Goal: Book appointment/travel/reservation

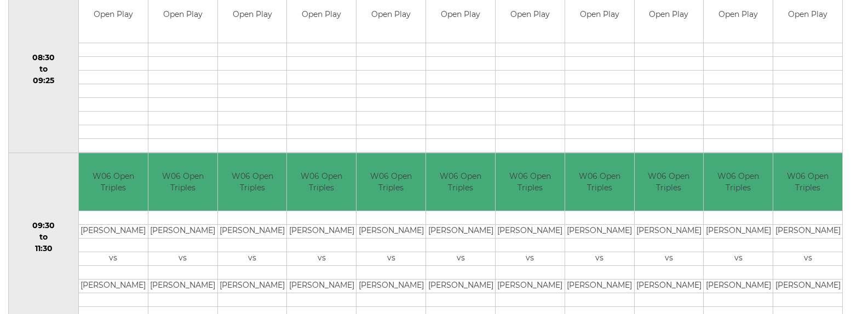
scroll to position [46, 0]
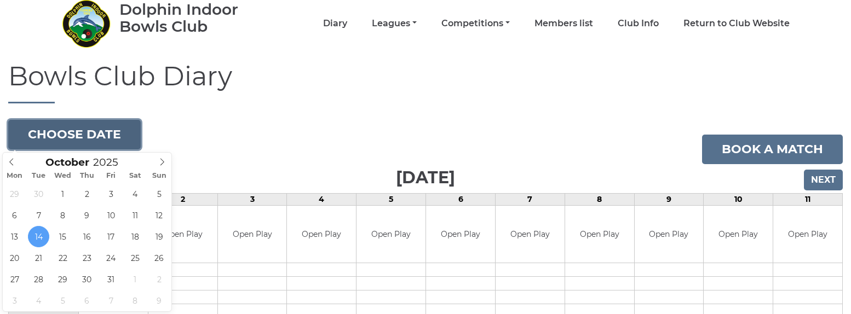
click at [110, 139] on button "Choose date" at bounding box center [74, 135] width 133 height 30
type input "[DATE]"
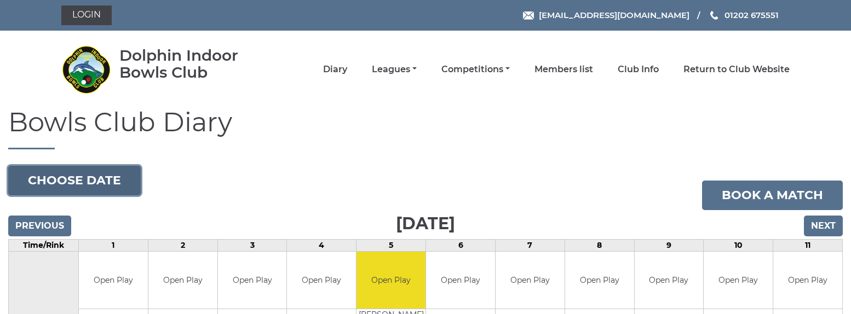
click at [61, 169] on button "Choose date" at bounding box center [74, 181] width 133 height 30
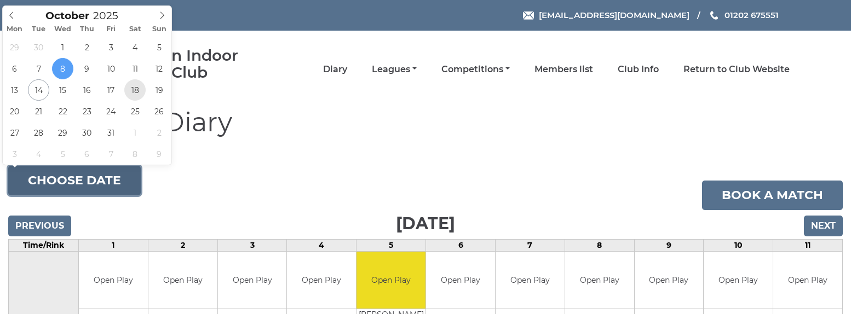
type input "2025-10-18"
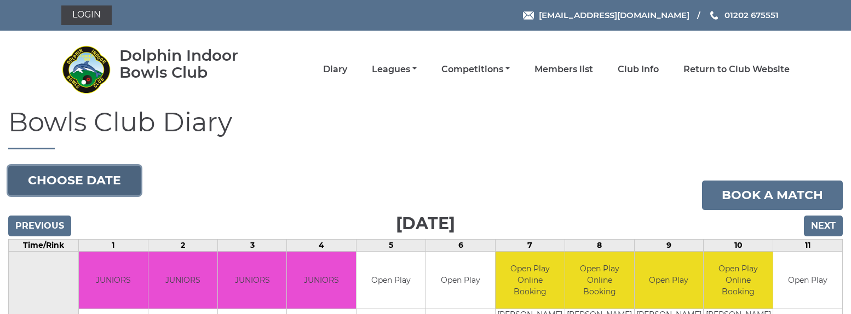
click at [125, 175] on button "Choose date" at bounding box center [74, 181] width 133 height 30
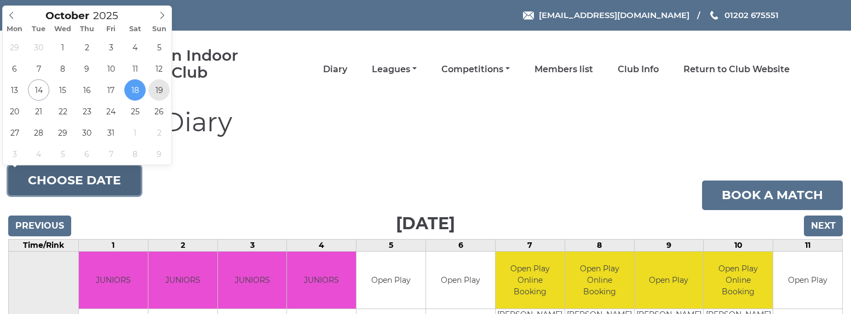
type input "2025-10-19"
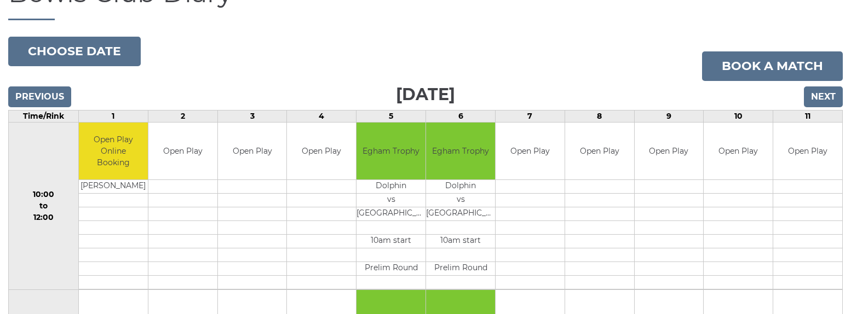
scroll to position [110, 0]
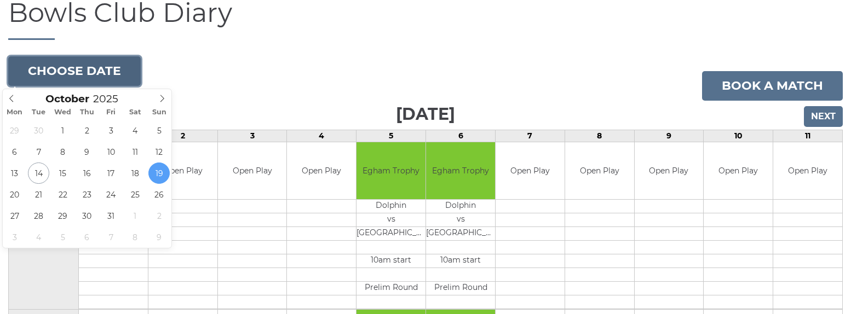
click at [100, 68] on button "Choose date" at bounding box center [74, 71] width 133 height 30
type input "2025-10-20"
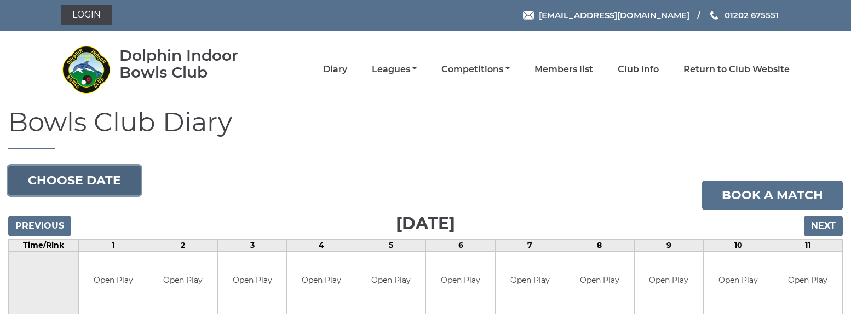
click at [104, 182] on button "Choose date" at bounding box center [74, 181] width 133 height 30
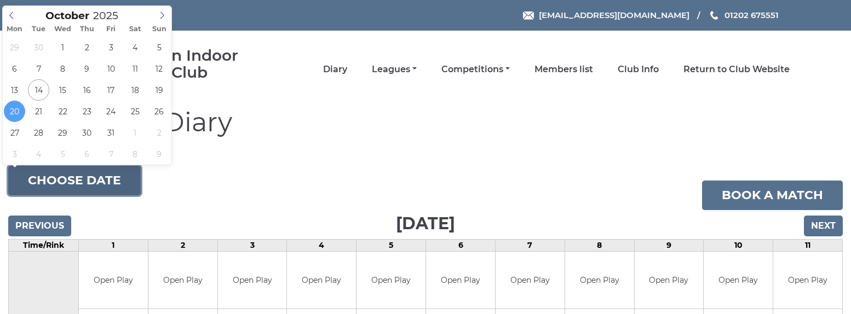
type input "2025-10-25"
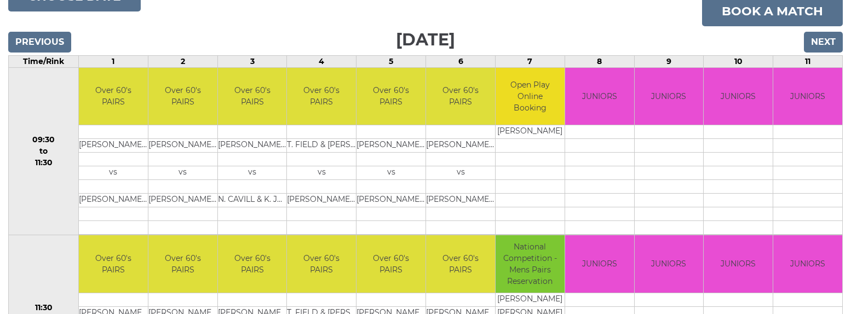
scroll to position [164, 0]
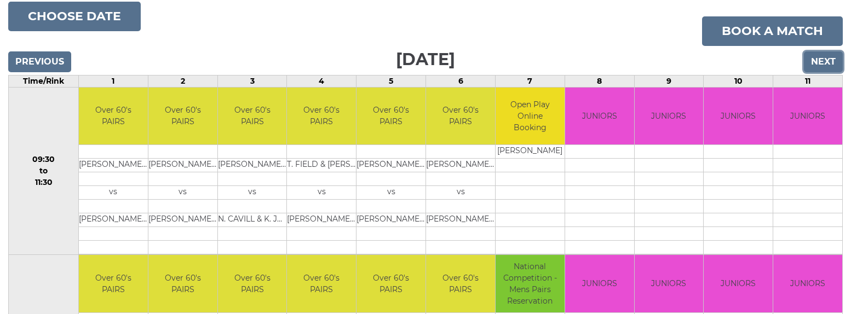
click at [824, 60] on input "Next" at bounding box center [823, 62] width 39 height 21
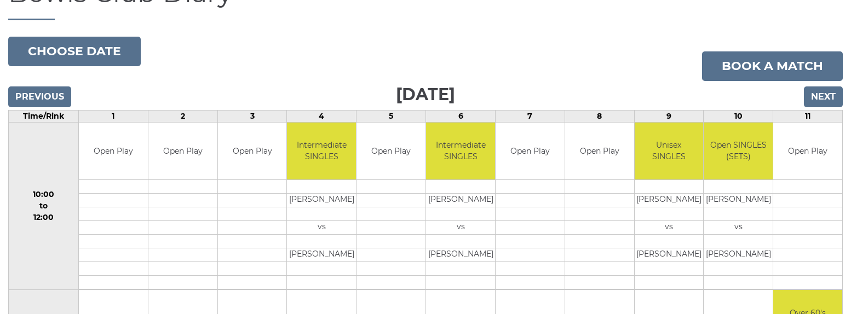
scroll to position [110, 0]
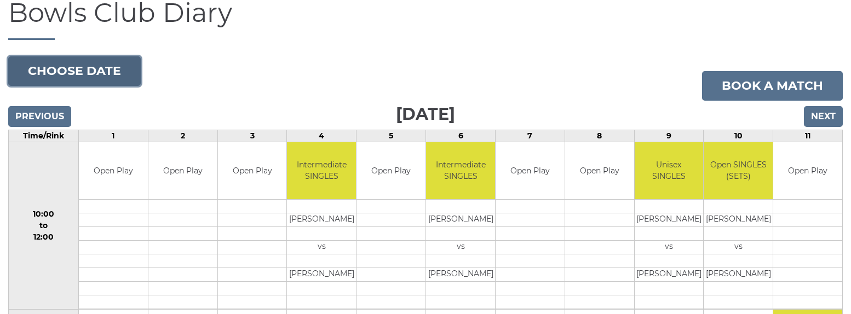
click at [74, 75] on button "Choose date" at bounding box center [74, 71] width 133 height 30
